Goal: Go to known website: Access a specific website the user already knows

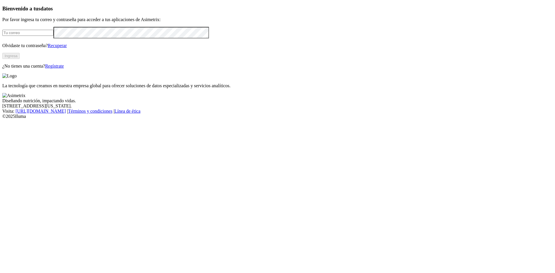
click at [54, 36] on input "email" at bounding box center [27, 33] width 51 height 6
click at [2, 119] on com-1password-button at bounding box center [2, 119] width 0 height 0
type input "[PERSON_NAME][EMAIL_ADDRESS][PERSON_NAME][DOMAIN_NAME]"
click at [20, 59] on button "Ingresa" at bounding box center [10, 56] width 17 height 6
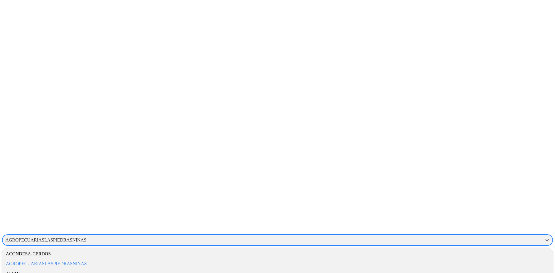
click at [86, 238] on div "AGROPECUARIASLASPIEDRASNINAS" at bounding box center [45, 240] width 81 height 5
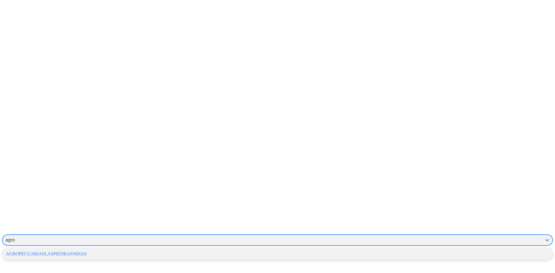
type input "agrop"
